Goal: Transaction & Acquisition: Purchase product/service

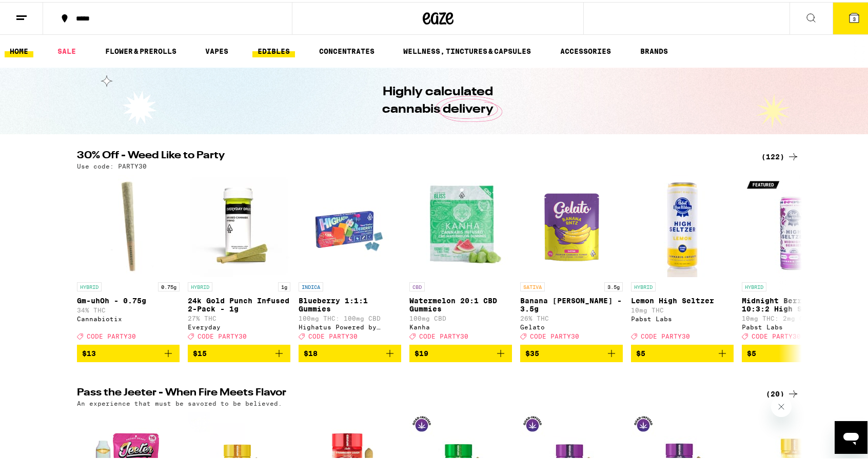
click at [270, 48] on link "EDIBLES" at bounding box center [273, 49] width 43 height 12
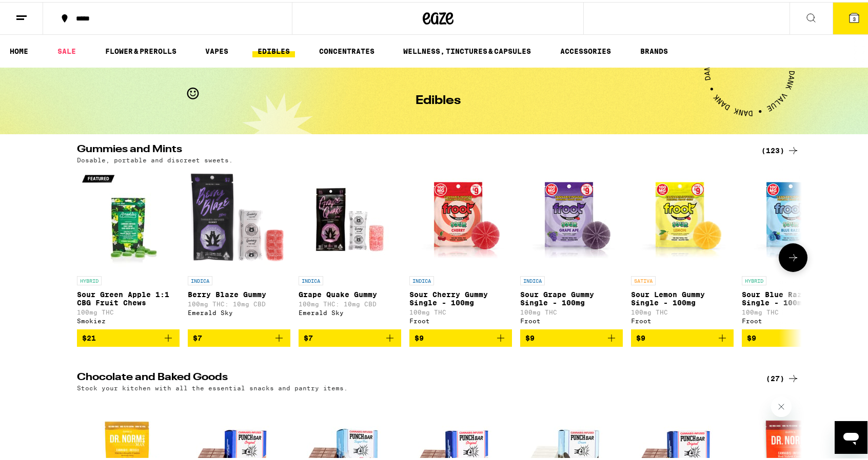
click at [787, 262] on icon at bounding box center [793, 256] width 12 height 12
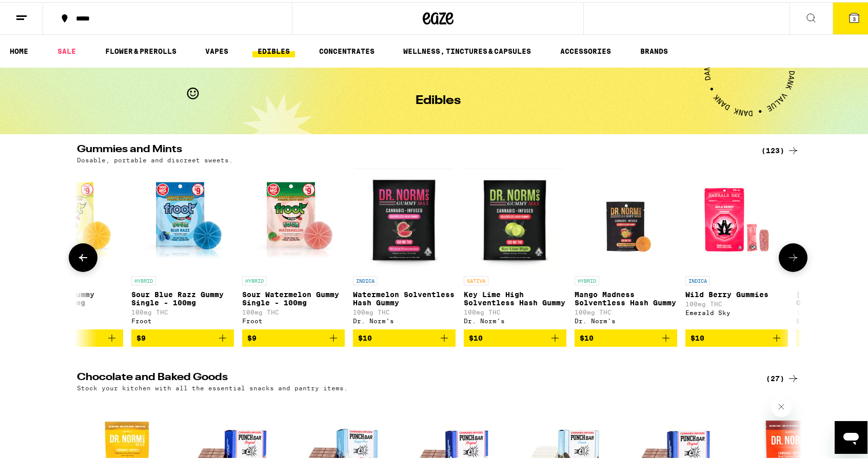
click at [787, 262] on icon at bounding box center [793, 256] width 12 height 12
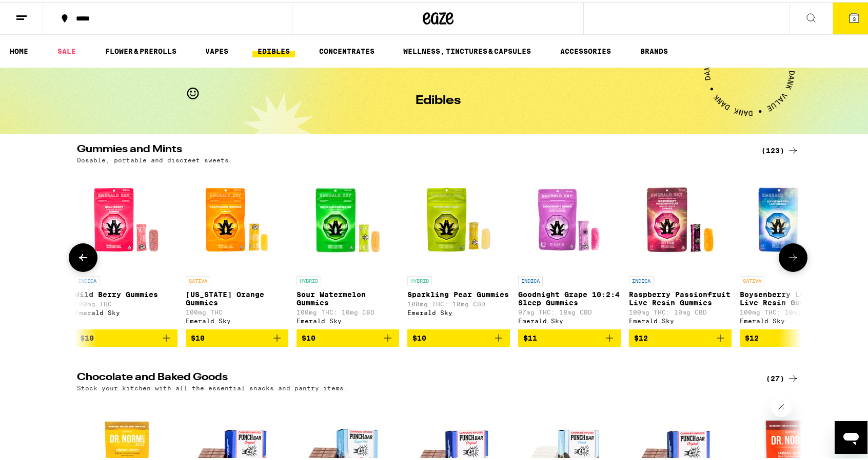
click at [788, 262] on icon at bounding box center [793, 256] width 12 height 12
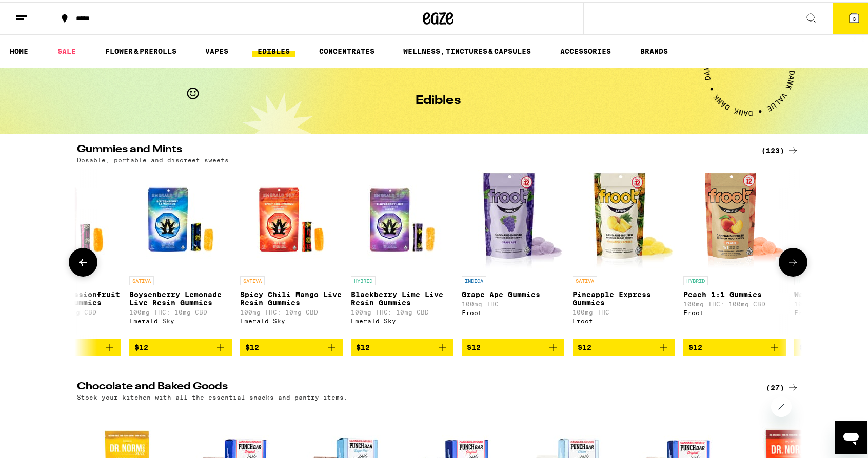
click at [788, 265] on icon at bounding box center [793, 260] width 12 height 12
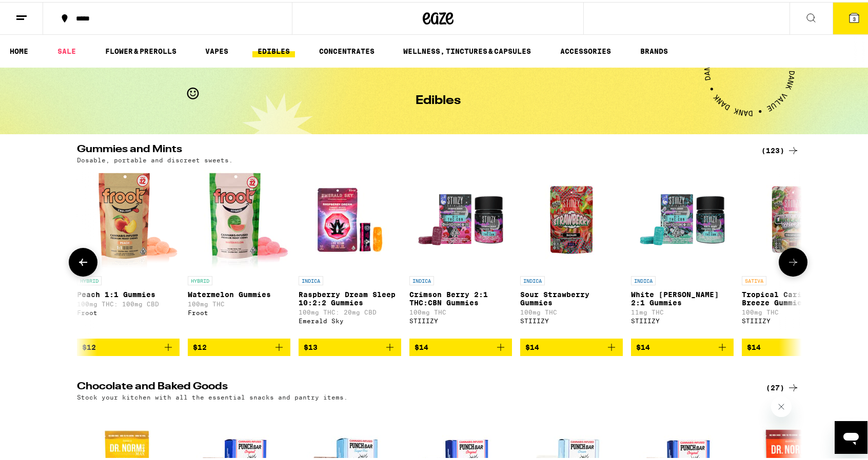
scroll to position [0, 2441]
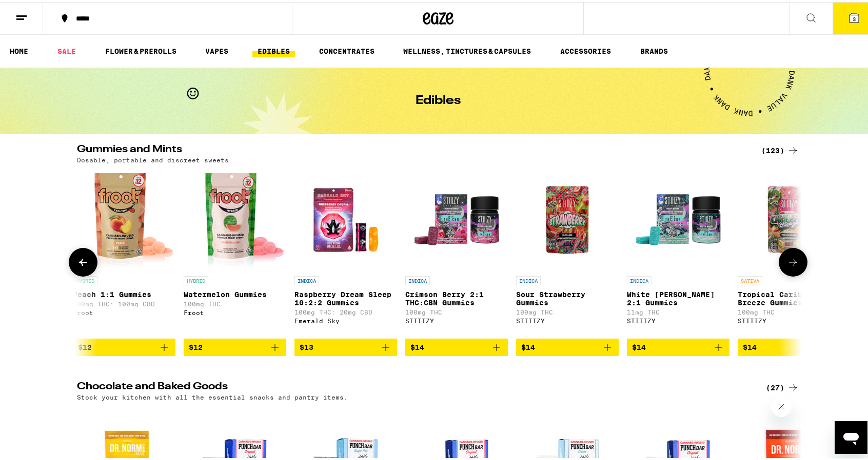
click at [792, 264] on icon at bounding box center [793, 260] width 12 height 12
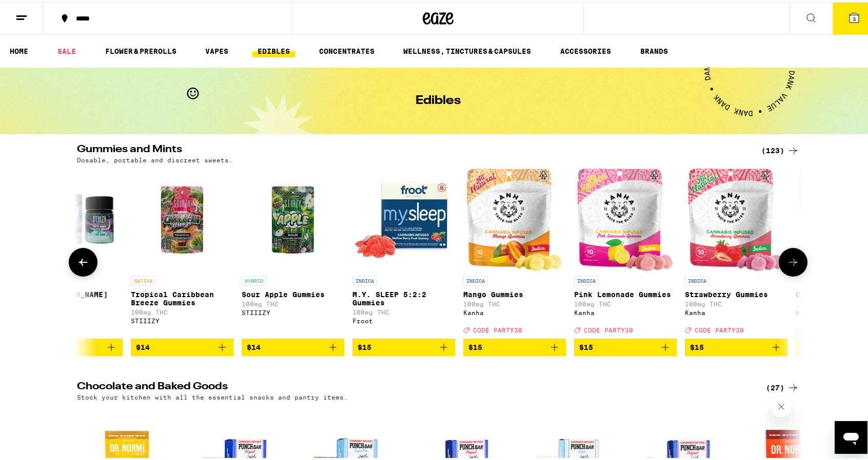
scroll to position [0, 3051]
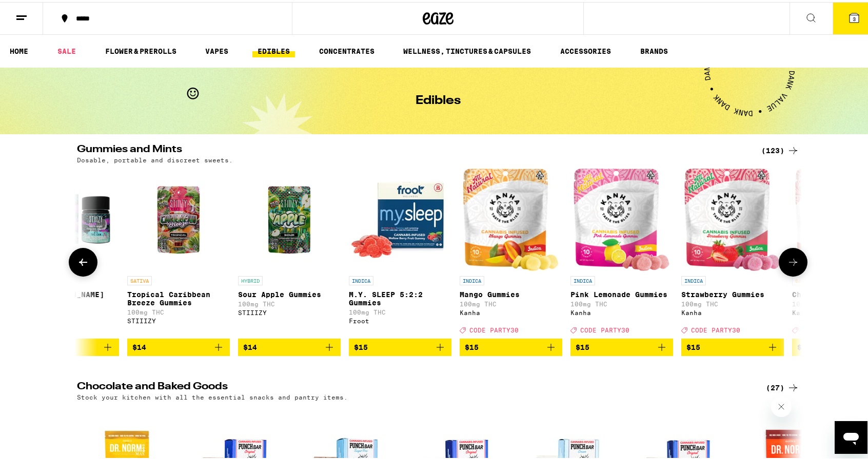
click at [794, 261] on icon at bounding box center [793, 260] width 12 height 12
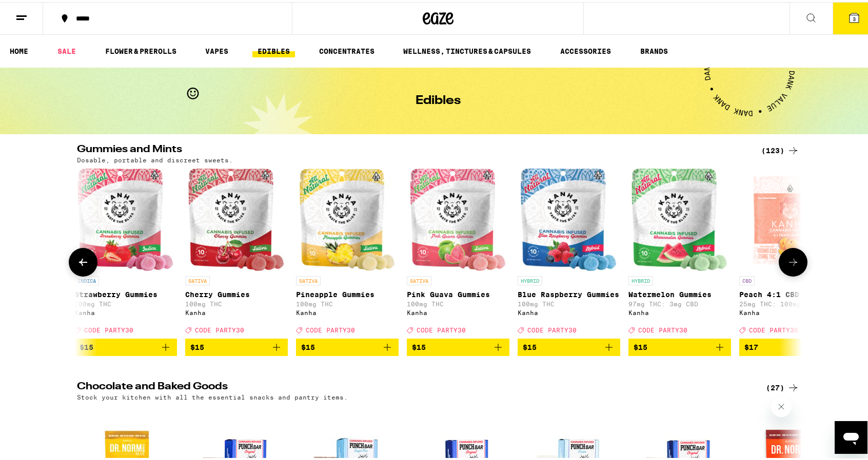
scroll to position [0, 3661]
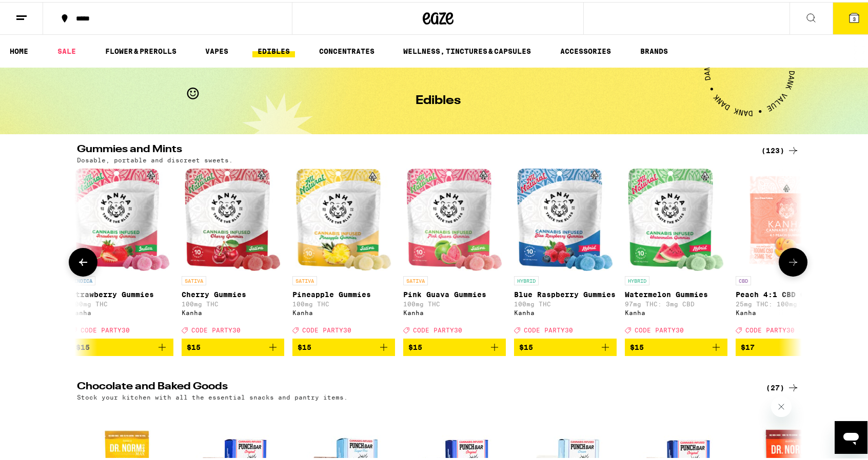
click at [715, 346] on button "$15" at bounding box center [676, 345] width 103 height 17
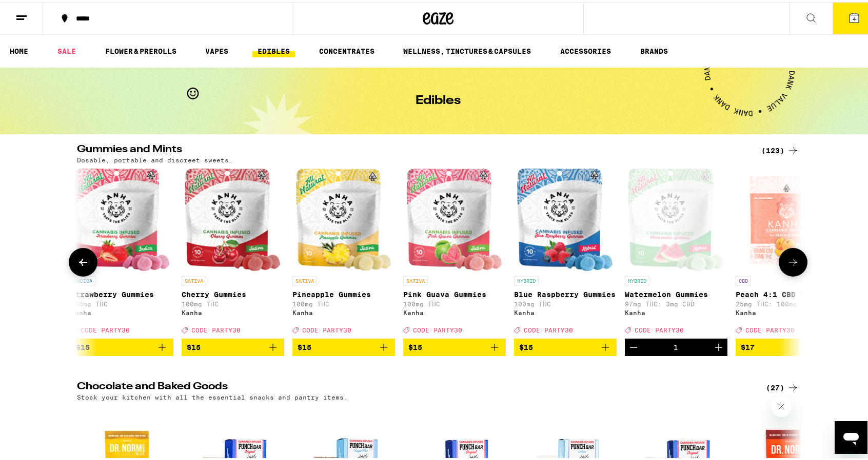
click at [781, 271] on button at bounding box center [792, 260] width 29 height 29
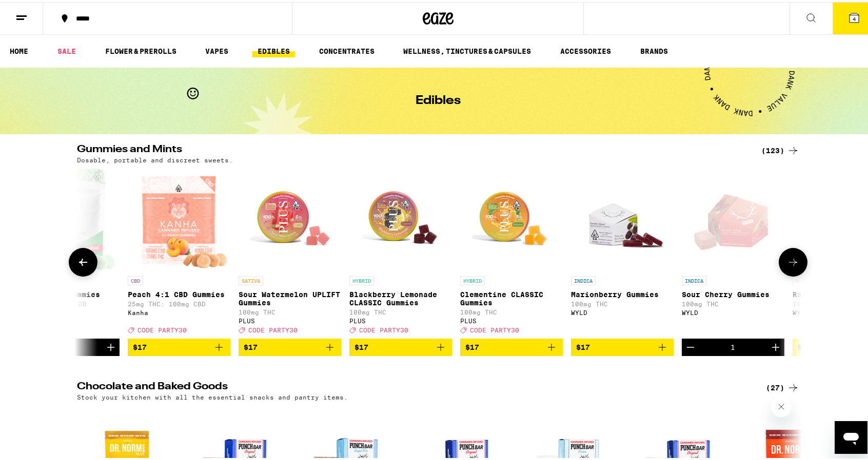
scroll to position [0, 4271]
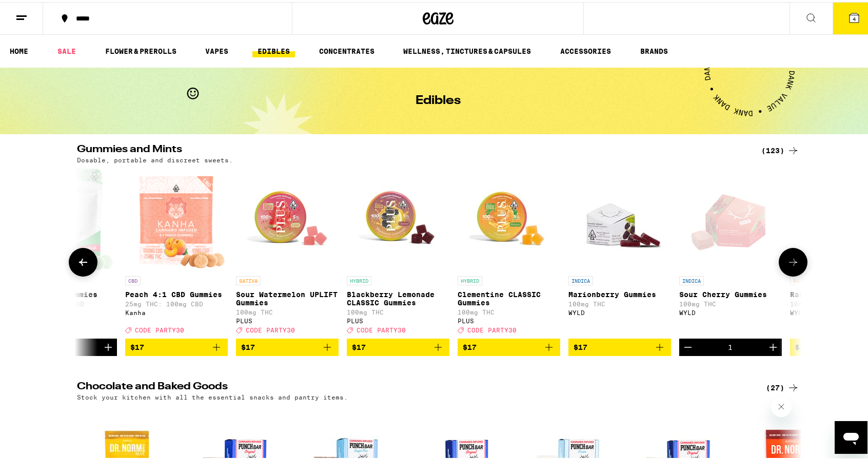
click at [787, 262] on icon at bounding box center [793, 260] width 12 height 12
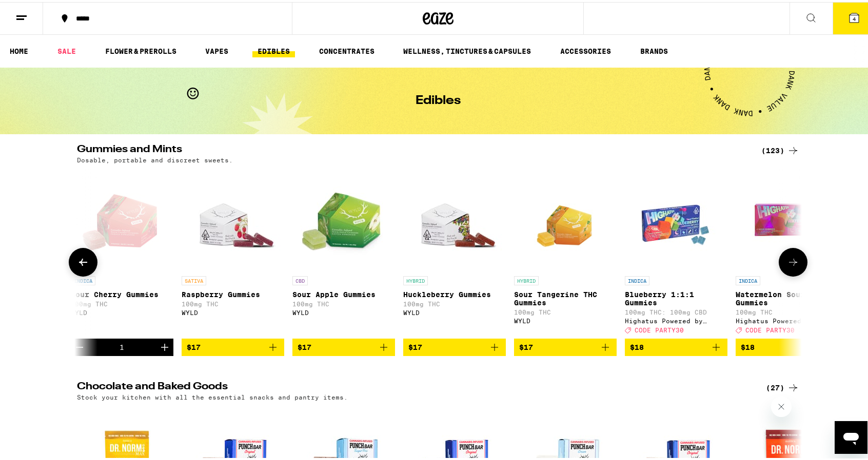
scroll to position [0, 4881]
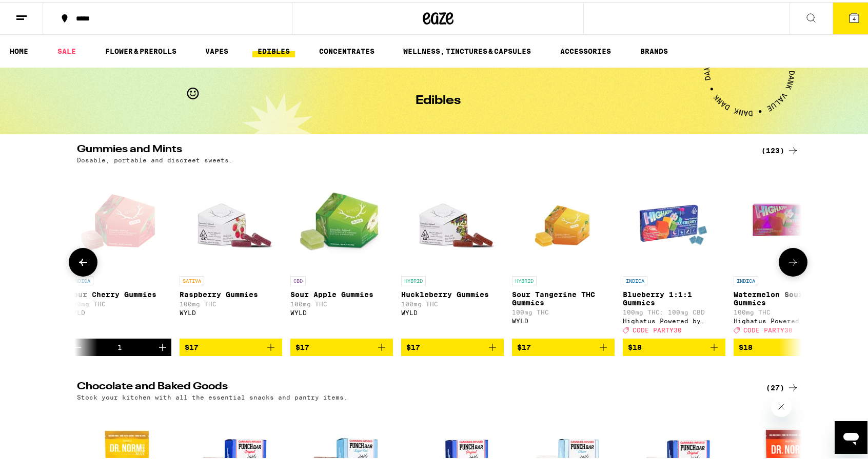
click at [787, 260] on icon at bounding box center [793, 260] width 12 height 12
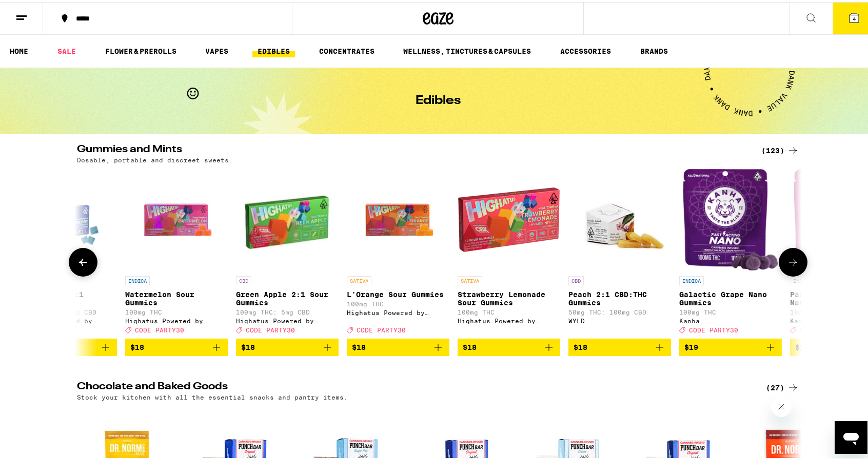
scroll to position [0, 5492]
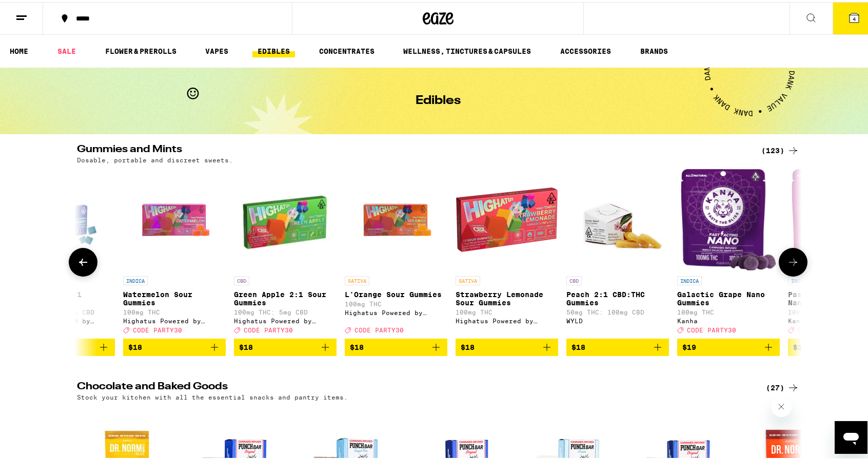
click at [787, 260] on icon at bounding box center [793, 260] width 12 height 12
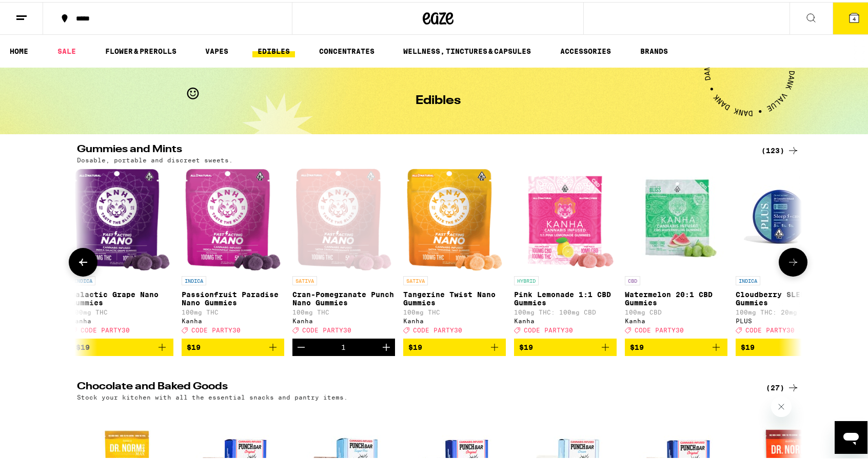
scroll to position [0, 6102]
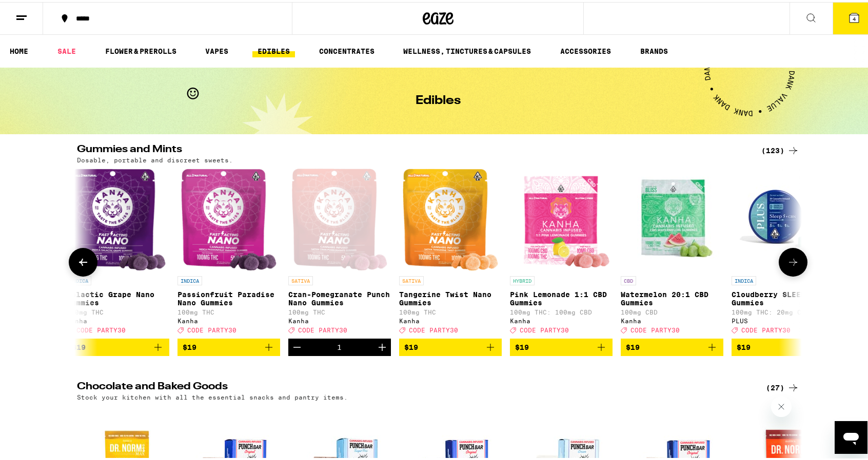
click at [787, 260] on icon at bounding box center [793, 260] width 12 height 12
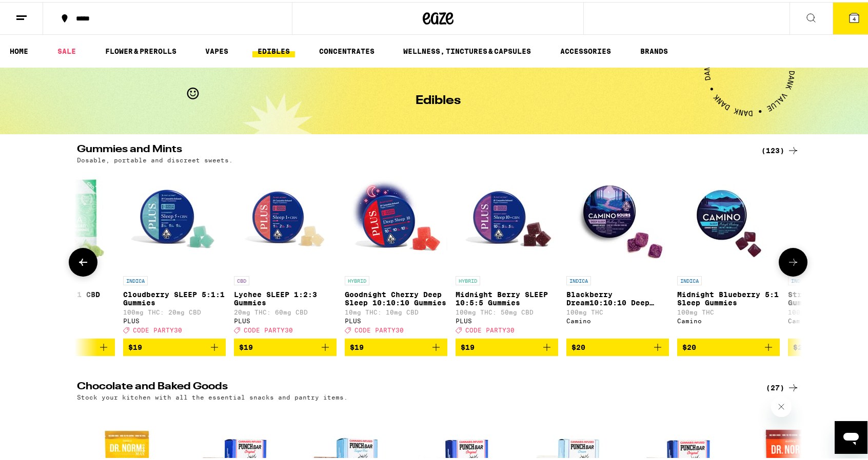
scroll to position [0, 6712]
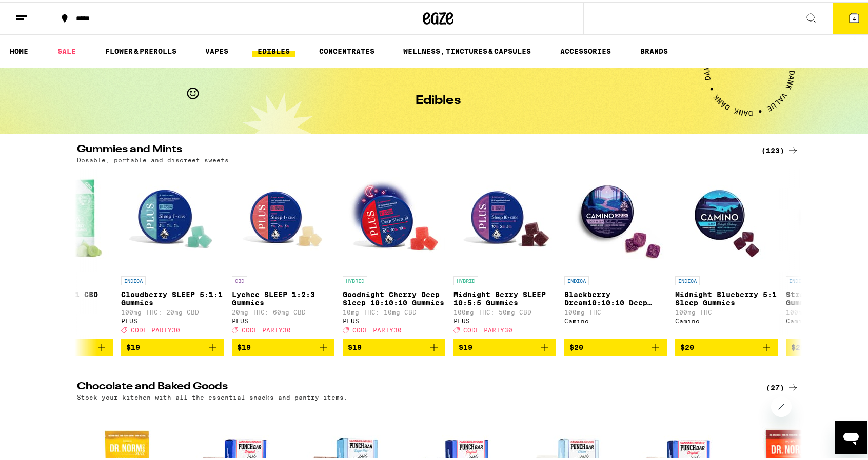
click at [836, 8] on button "4" at bounding box center [853, 17] width 43 height 32
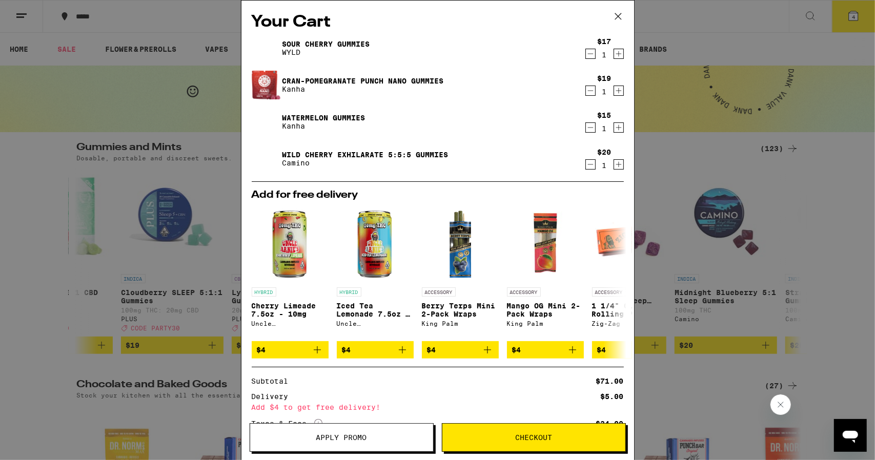
click at [262, 159] on img at bounding box center [266, 159] width 29 height 29
click at [530, 434] on span "Checkout" at bounding box center [533, 437] width 37 height 7
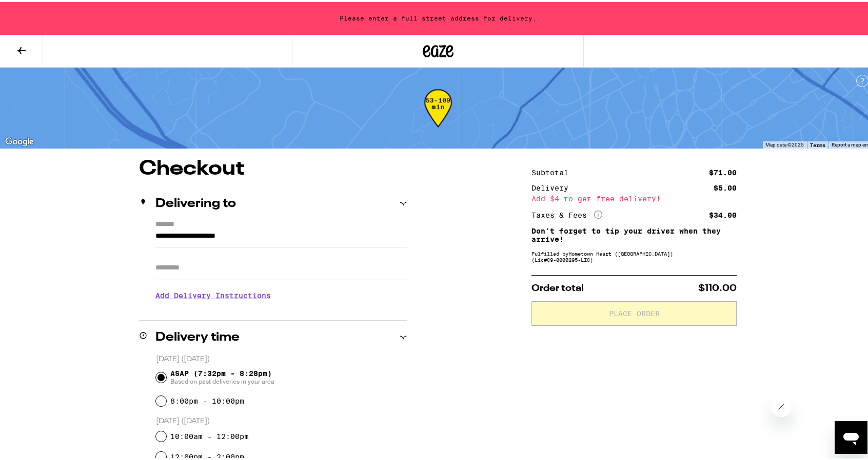
click at [211, 236] on input "**********" at bounding box center [280, 236] width 251 height 17
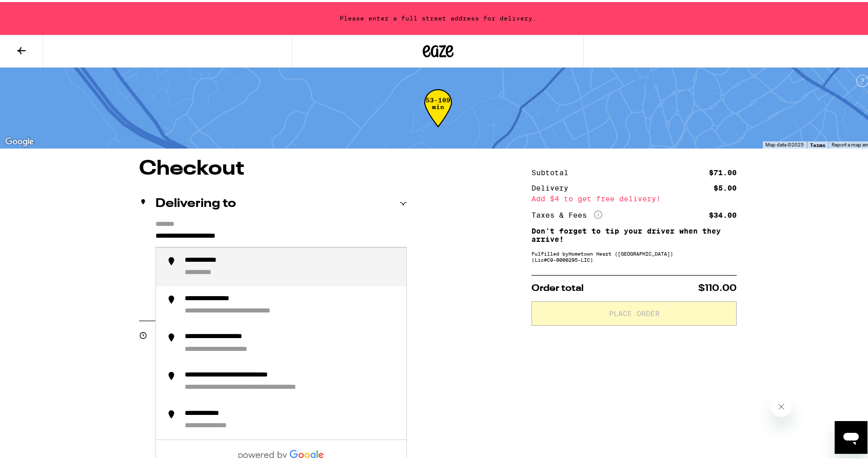
click at [221, 235] on input "**********" at bounding box center [280, 236] width 251 height 17
click at [224, 259] on div "**********" at bounding box center [291, 265] width 213 height 22
type input "**********"
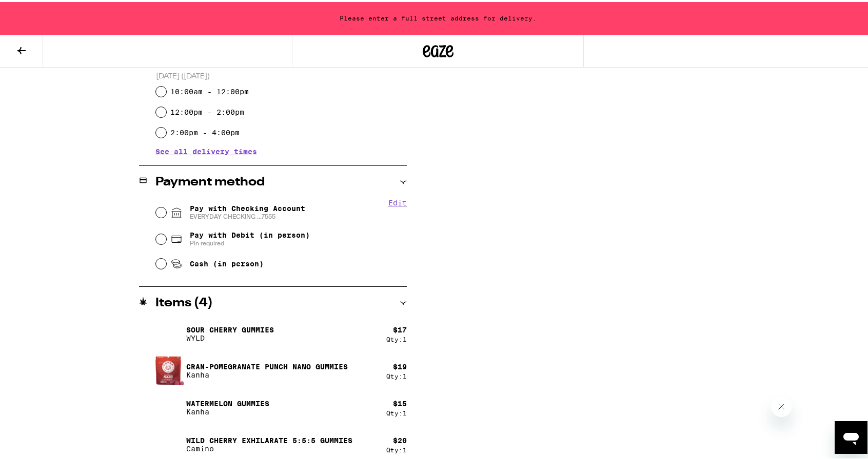
scroll to position [347, 0]
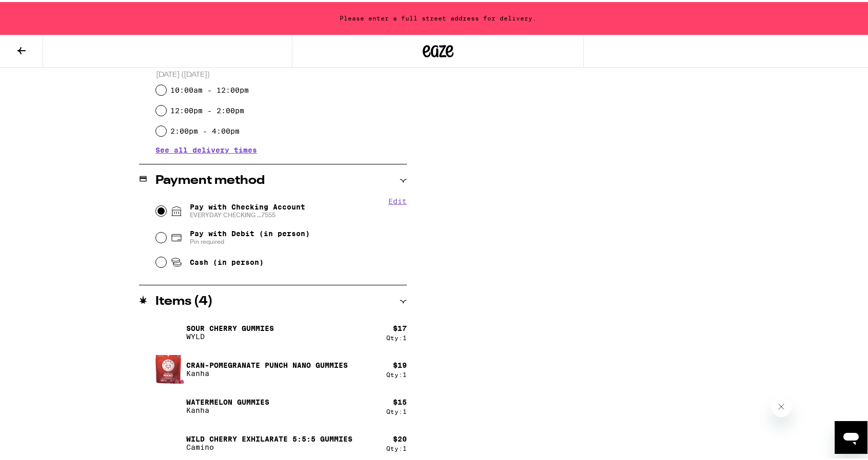
click at [156, 208] on input "Pay with Checking Account EVERYDAY CHECKING ...7555" at bounding box center [161, 209] width 10 height 10
radio input "true"
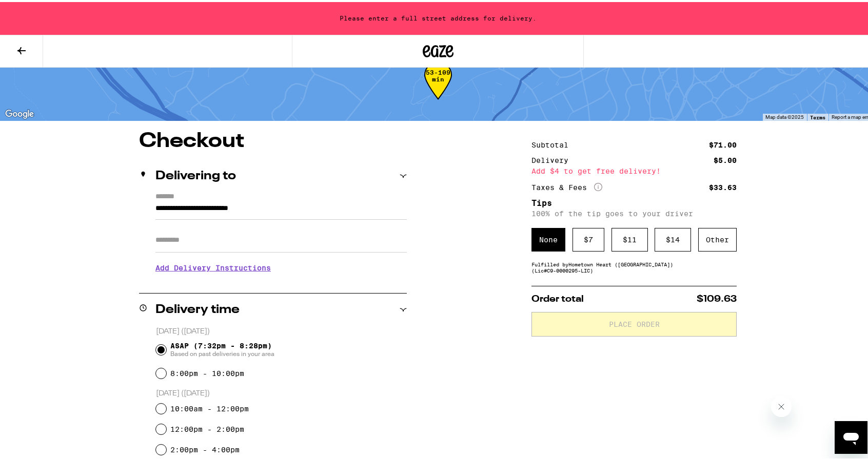
scroll to position [21, 0]
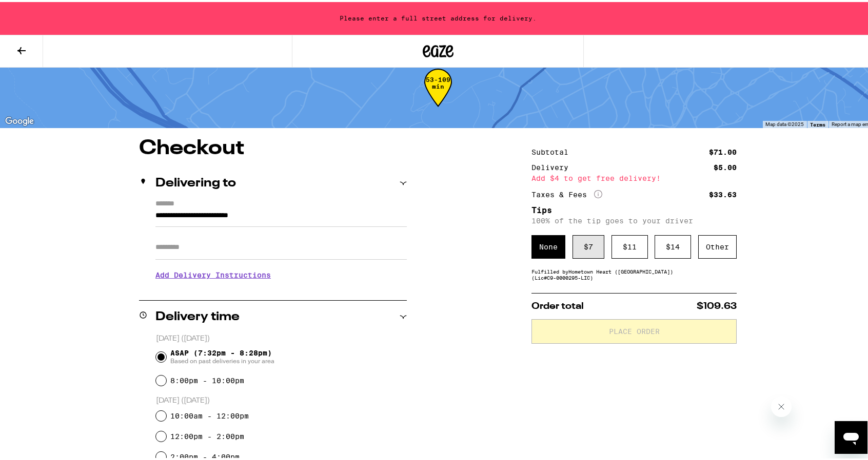
click at [589, 247] on div "$ 7" at bounding box center [588, 245] width 32 height 24
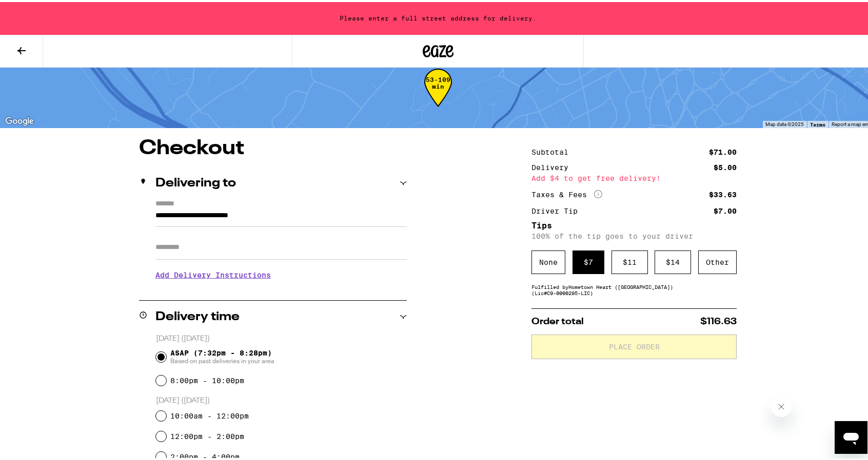
click at [210, 212] on input "**********" at bounding box center [280, 216] width 251 height 17
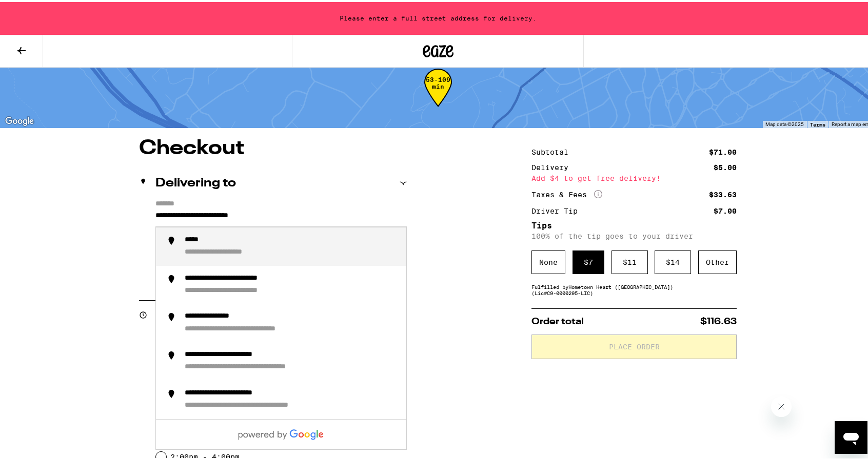
click at [210, 212] on input "**********" at bounding box center [280, 216] width 251 height 17
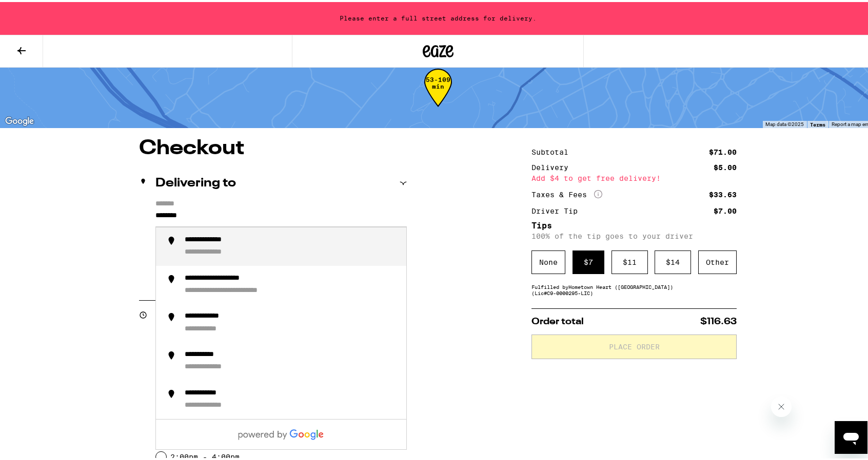
click at [222, 245] on div "**********" at bounding box center [291, 245] width 213 height 22
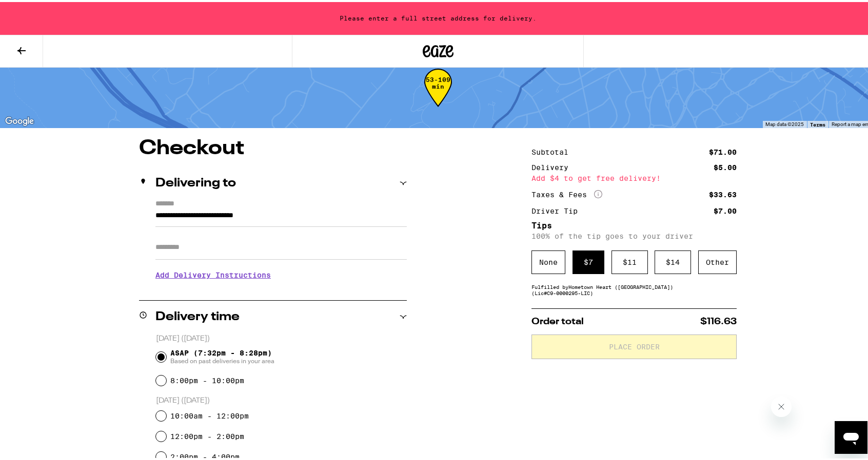
type input "**********"
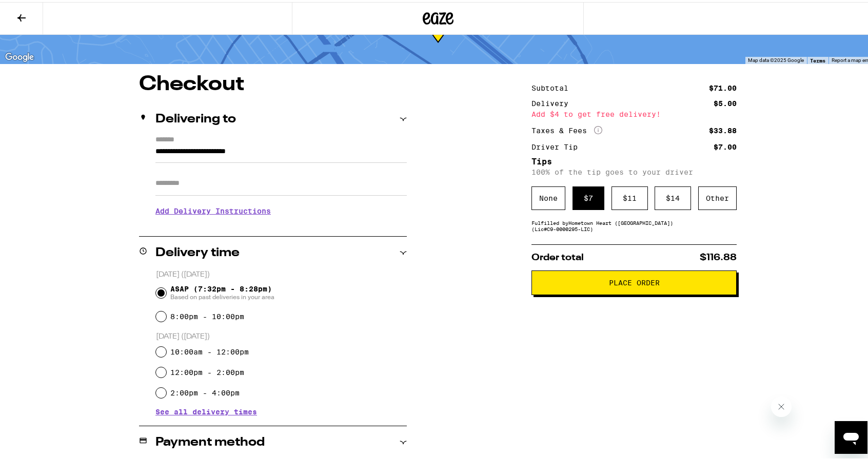
scroll to position [52, 0]
click at [226, 207] on h3 "Add Delivery Instructions" at bounding box center [280, 209] width 251 height 24
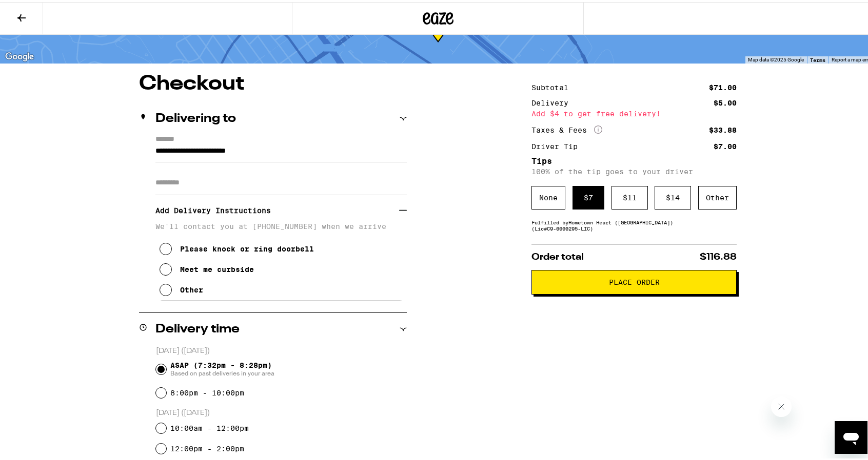
click at [159, 269] on icon at bounding box center [165, 268] width 12 height 12
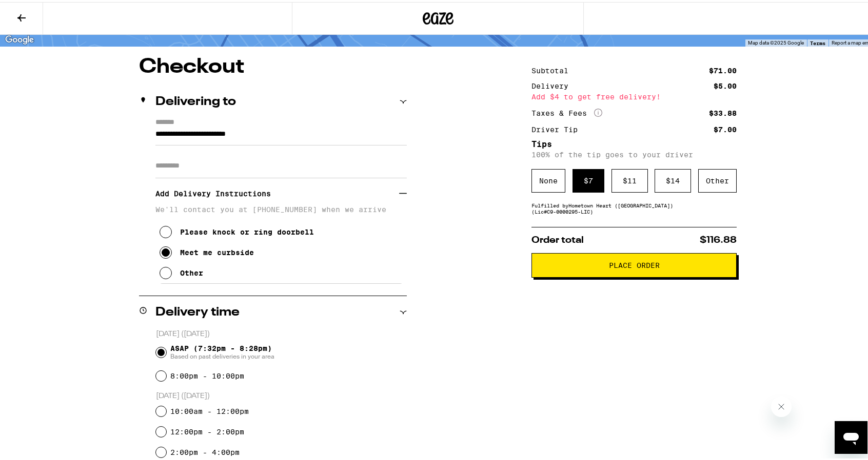
scroll to position [0, 0]
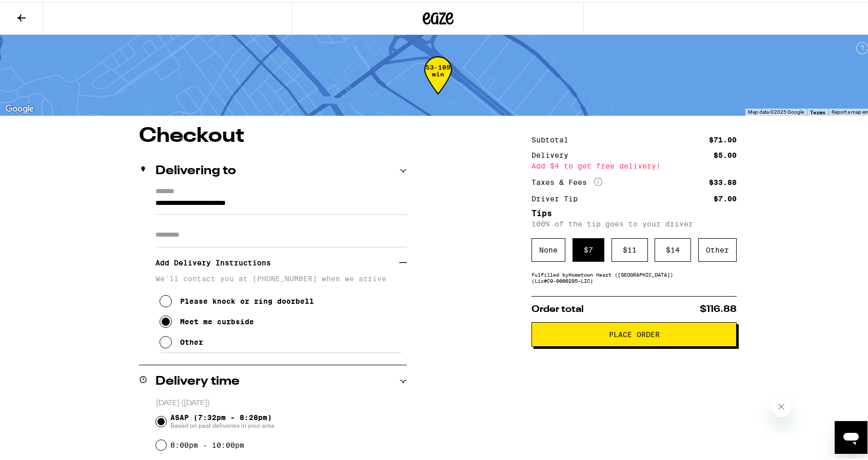
click at [630, 334] on span "Place Order" at bounding box center [634, 332] width 51 height 7
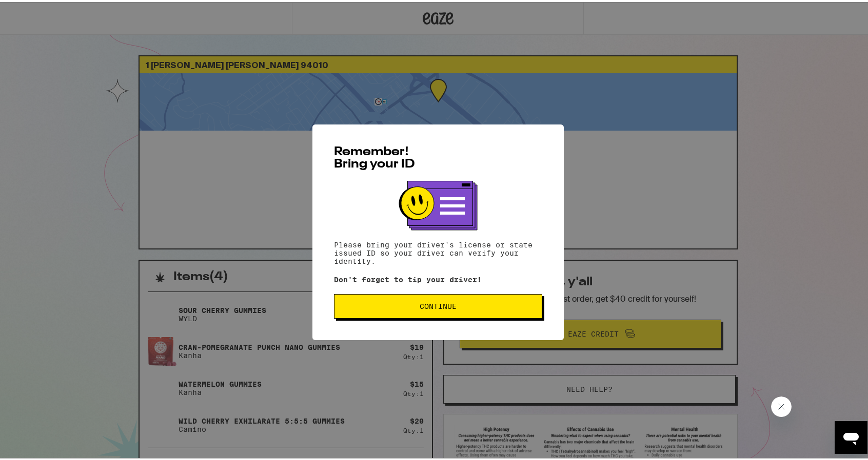
click at [429, 303] on span "Continue" at bounding box center [437, 304] width 37 height 7
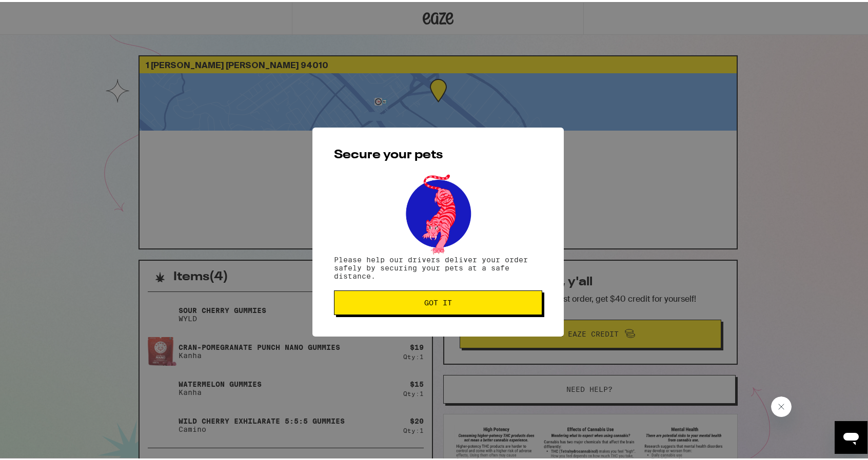
click at [429, 303] on span "Got it" at bounding box center [438, 300] width 28 height 7
